Goal: Navigation & Orientation: Go to known website

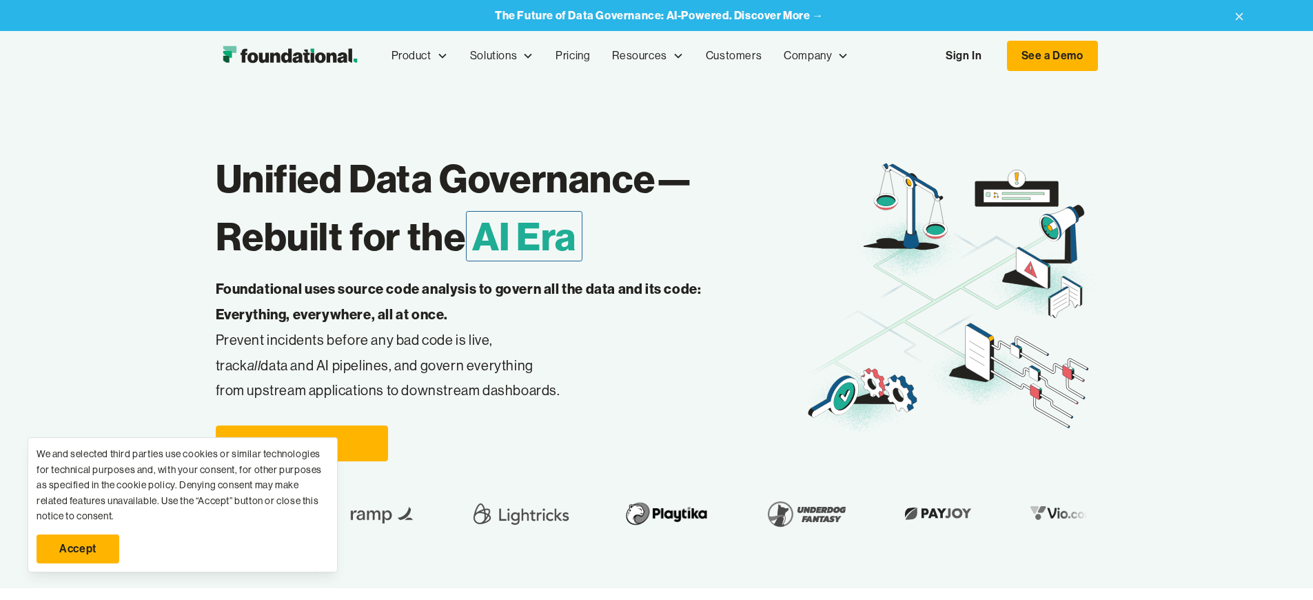
click at [78, 549] on link "Accept" at bounding box center [78, 548] width 83 height 29
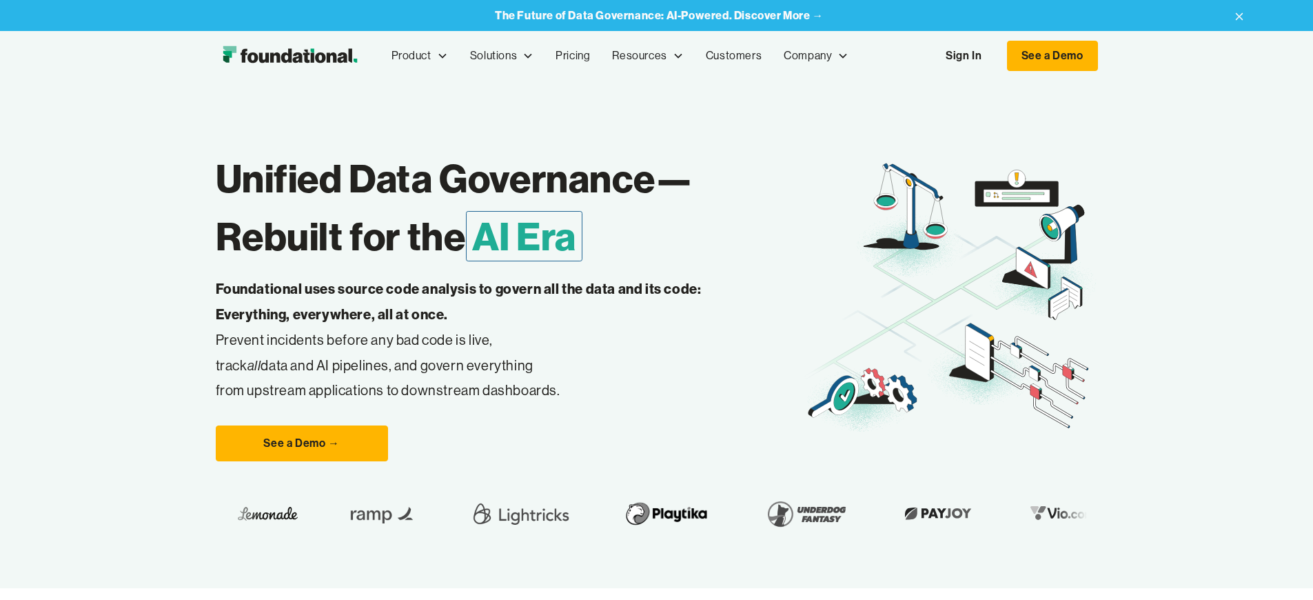
click at [996, 56] on link "Sign In" at bounding box center [963, 55] width 63 height 29
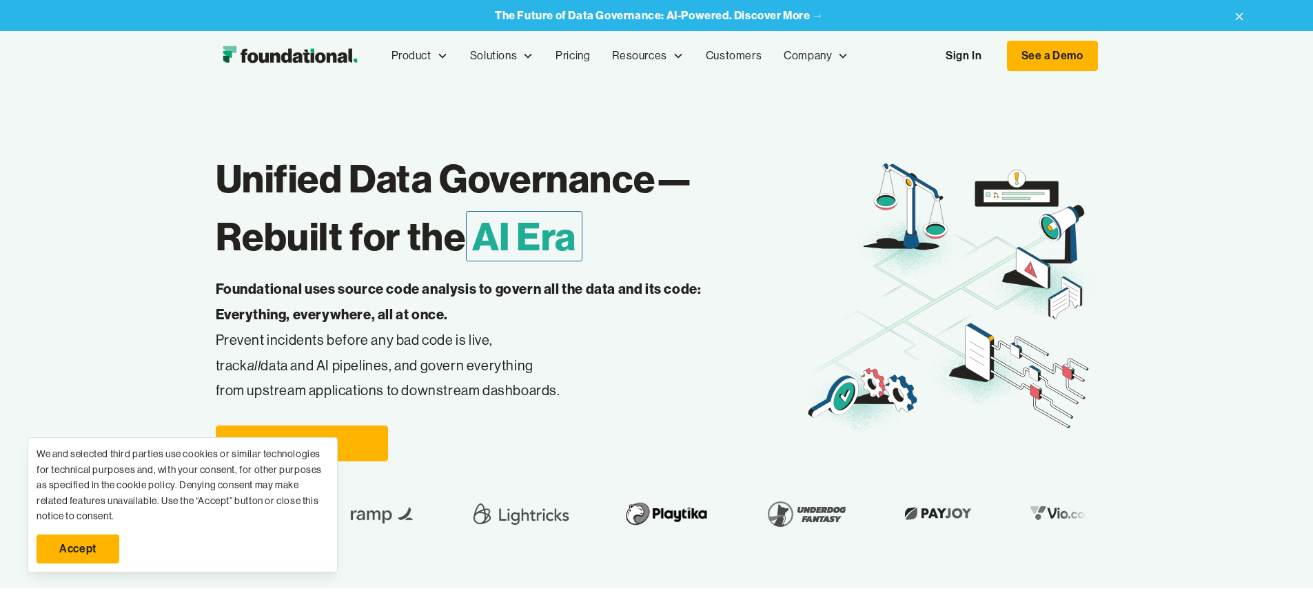
click at [996, 56] on link "Sign In" at bounding box center [963, 55] width 63 height 29
click at [78, 549] on link "Accept" at bounding box center [78, 548] width 83 height 29
